Goal: Transaction & Acquisition: Subscribe to service/newsletter

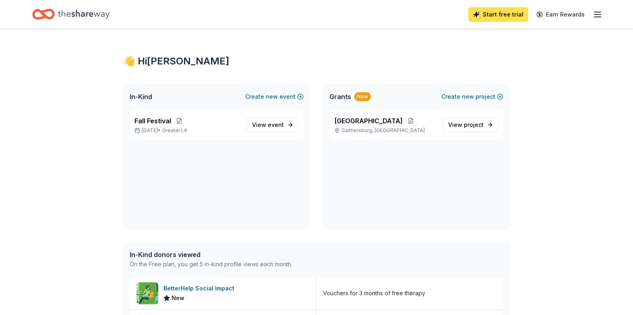
click at [501, 10] on link "Start free trial" at bounding box center [498, 14] width 60 height 14
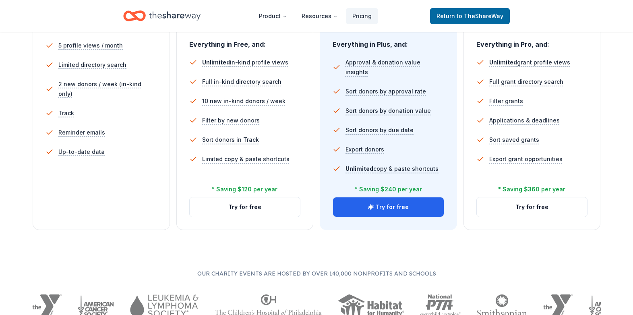
scroll to position [251, 0]
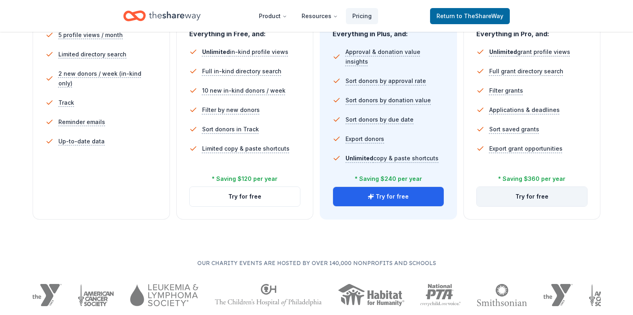
click at [504, 193] on button "Try for free" at bounding box center [531, 196] width 111 height 19
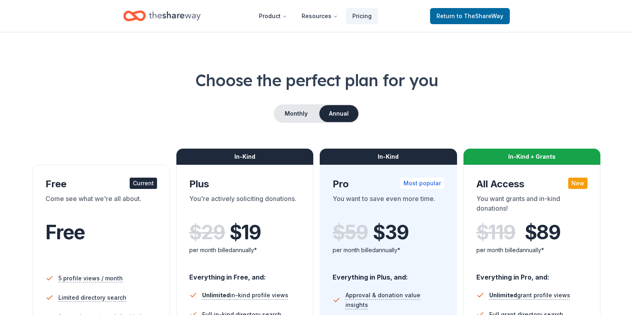
scroll to position [51, 0]
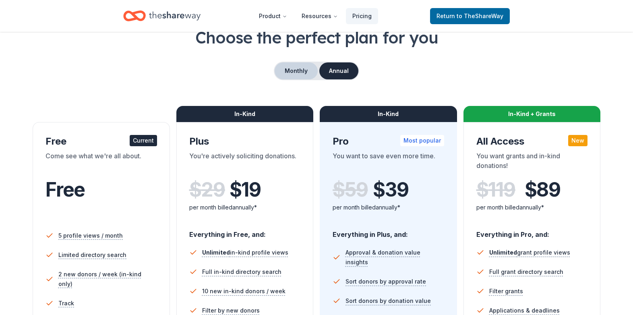
click at [296, 75] on button "Monthly" at bounding box center [295, 70] width 43 height 17
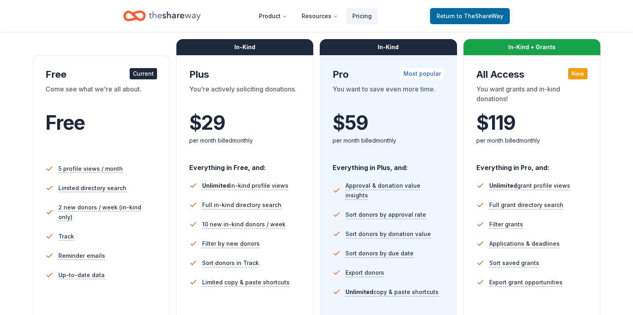
scroll to position [0, 0]
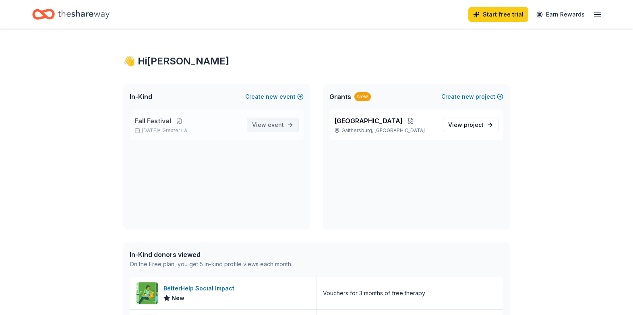
click at [268, 122] on span "View event" at bounding box center [268, 125] width 32 height 10
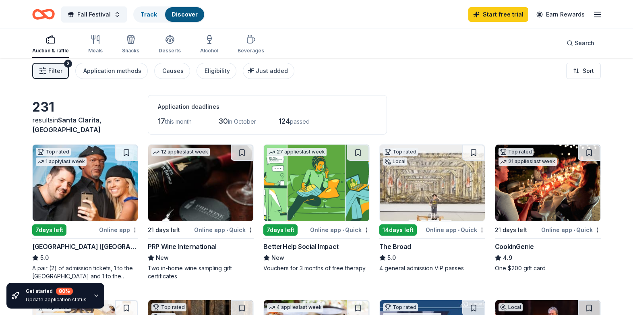
scroll to position [14, 0]
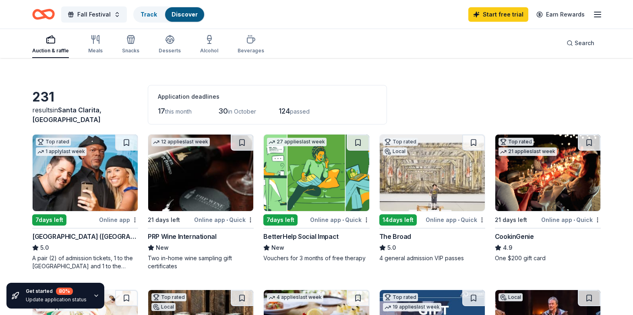
click at [69, 165] on img at bounding box center [85, 172] width 105 height 76
click at [196, 189] on img at bounding box center [200, 172] width 105 height 76
click at [346, 179] on img at bounding box center [316, 172] width 105 height 76
click at [442, 183] on img at bounding box center [431, 172] width 105 height 76
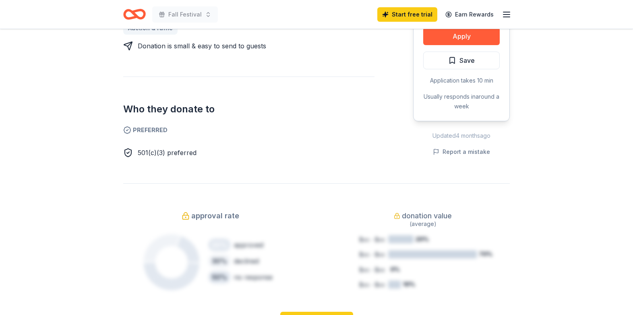
scroll to position [411, 0]
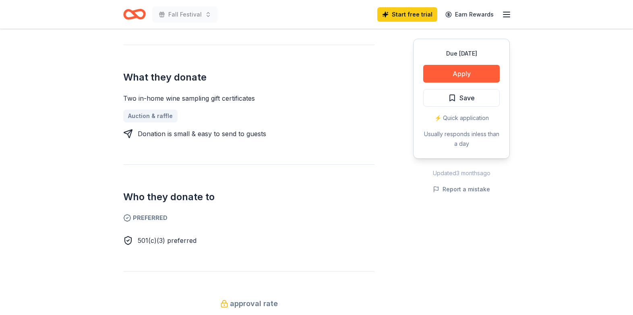
scroll to position [463, 0]
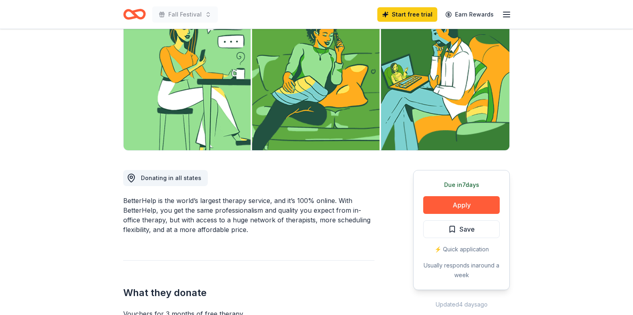
scroll to position [129, 0]
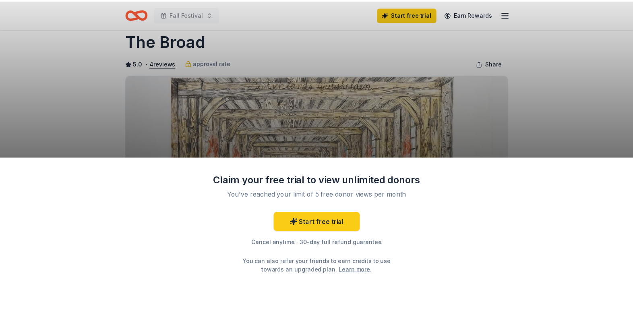
scroll to position [16, 0]
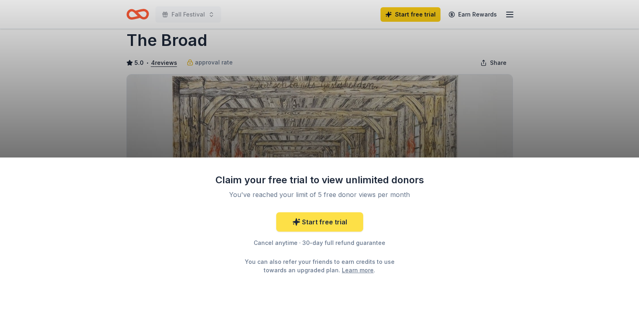
click at [345, 230] on link "Start free trial" at bounding box center [319, 221] width 87 height 19
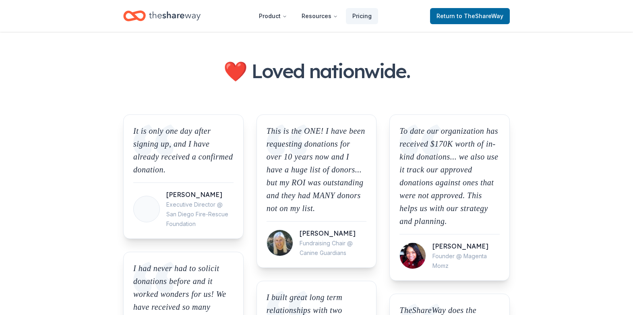
scroll to position [534, 0]
